Goal: Information Seeking & Learning: Learn about a topic

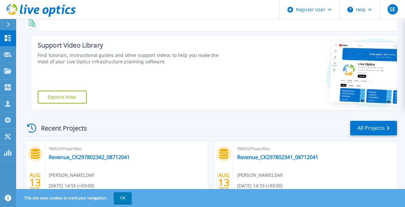
scroll to position [49, 0]
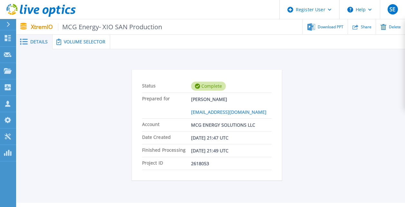
click at [98, 45] on div "Volume Selector" at bounding box center [81, 42] width 58 height 14
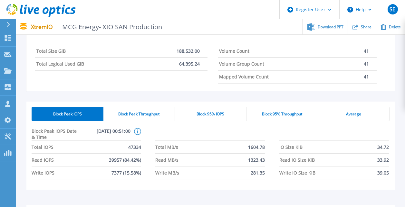
scroll to position [109, 0]
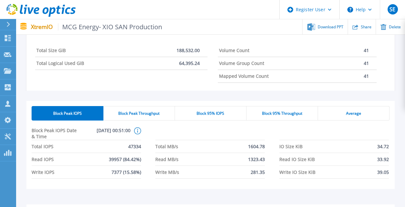
click at [145, 113] on span "Block Peak Throughput" at bounding box center [138, 113] width 41 height 5
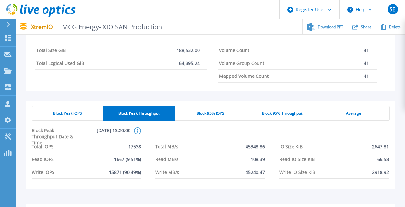
click at [88, 110] on div "Block Peak IOPS" at bounding box center [67, 113] width 71 height 14
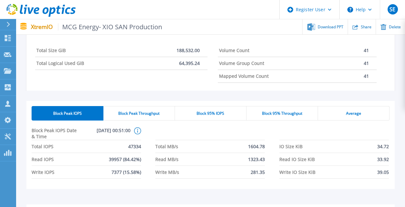
click at [162, 113] on div "Block Peak Throughput" at bounding box center [138, 113] width 71 height 14
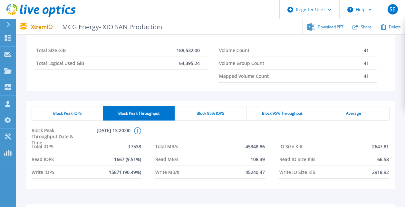
click at [79, 113] on span "Block Peak IOPS" at bounding box center [67, 113] width 29 height 5
